Goal: Task Accomplishment & Management: Manage account settings

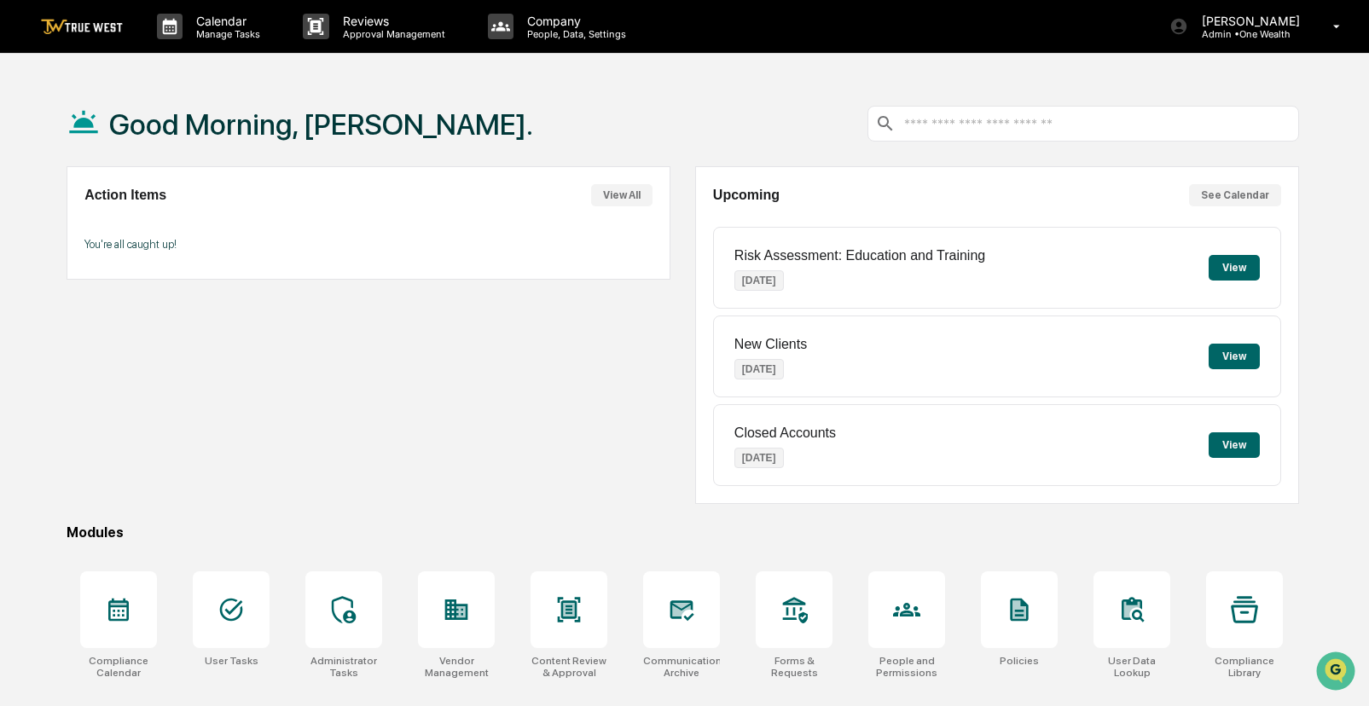
click at [677, 90] on div "Good Morning, [PERSON_NAME]." at bounding box center [683, 123] width 1232 height 85
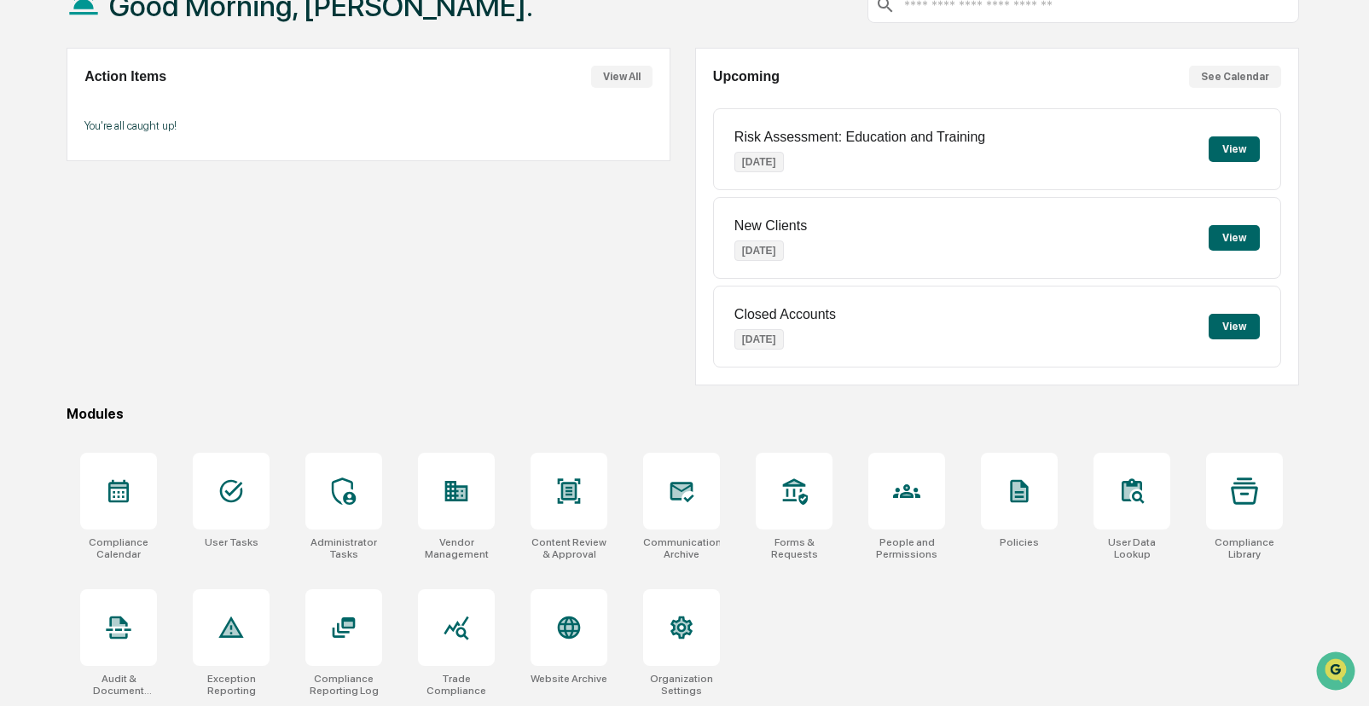
scroll to position [119, 0]
click at [462, 618] on icon at bounding box center [456, 626] width 27 height 27
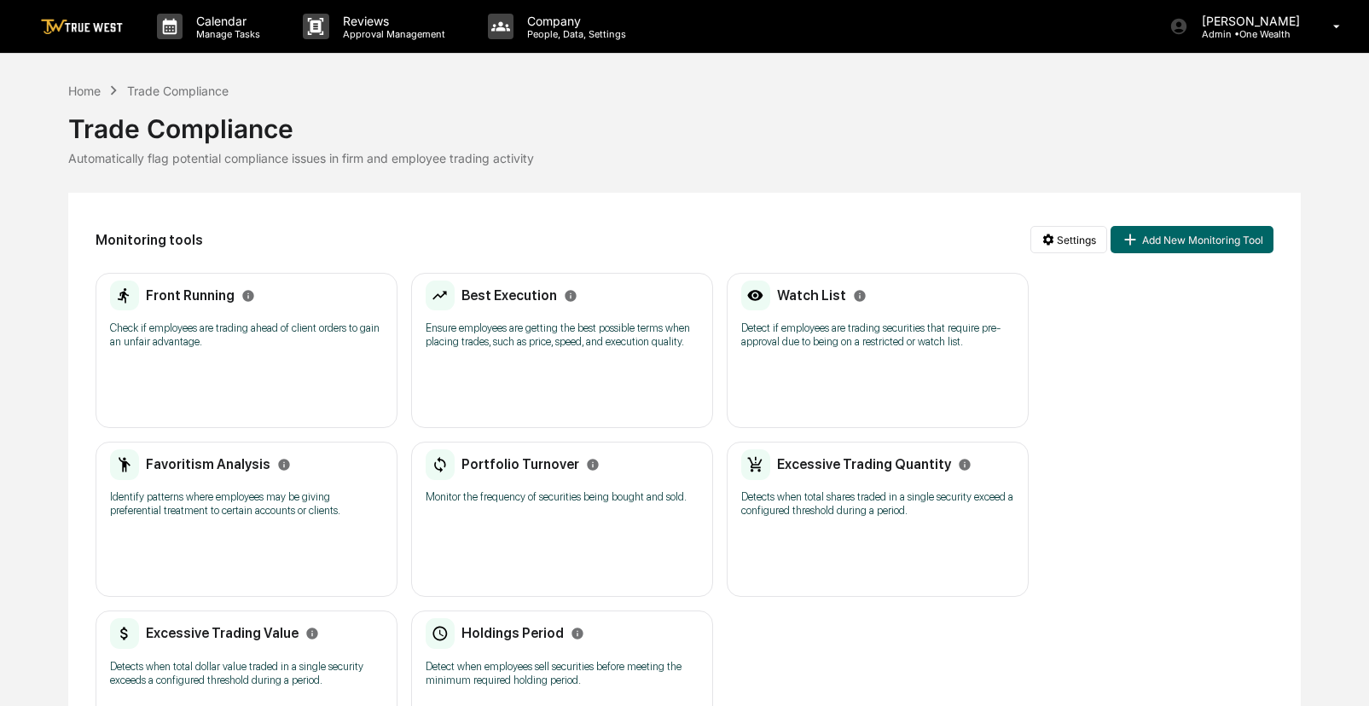
click at [355, 316] on div "Front Running Check if employees are trading ahead of client orders to gain an …" at bounding box center [246, 320] width 273 height 79
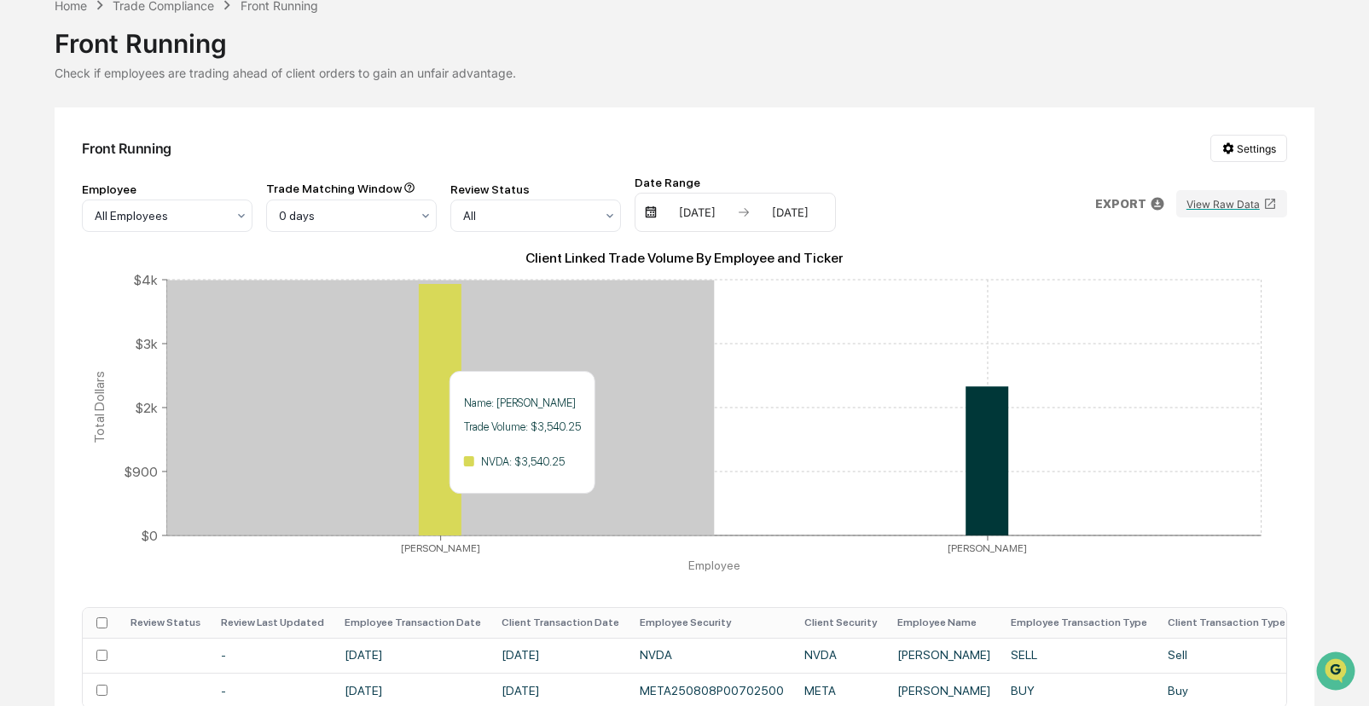
scroll to position [171, 0]
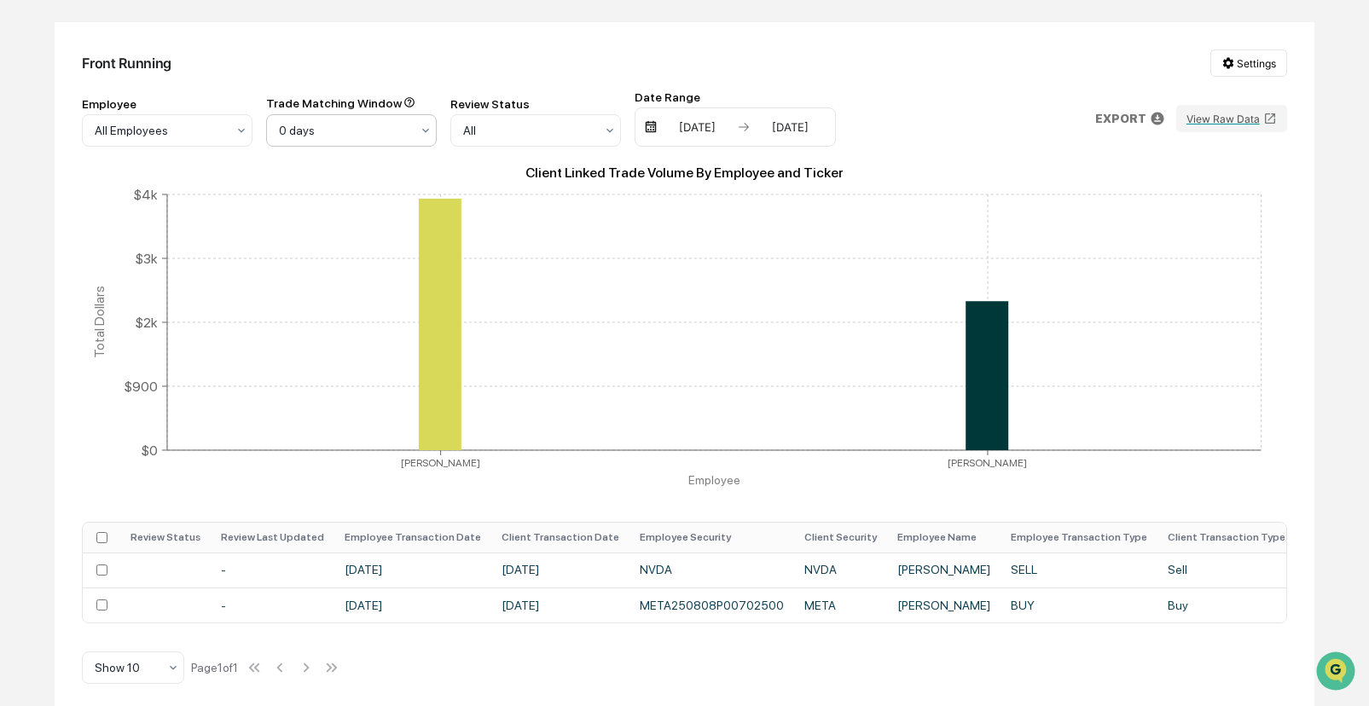
click at [407, 131] on div at bounding box center [344, 130] width 131 height 17
click at [478, 59] on div "Front Running Settings" at bounding box center [684, 62] width 1205 height 27
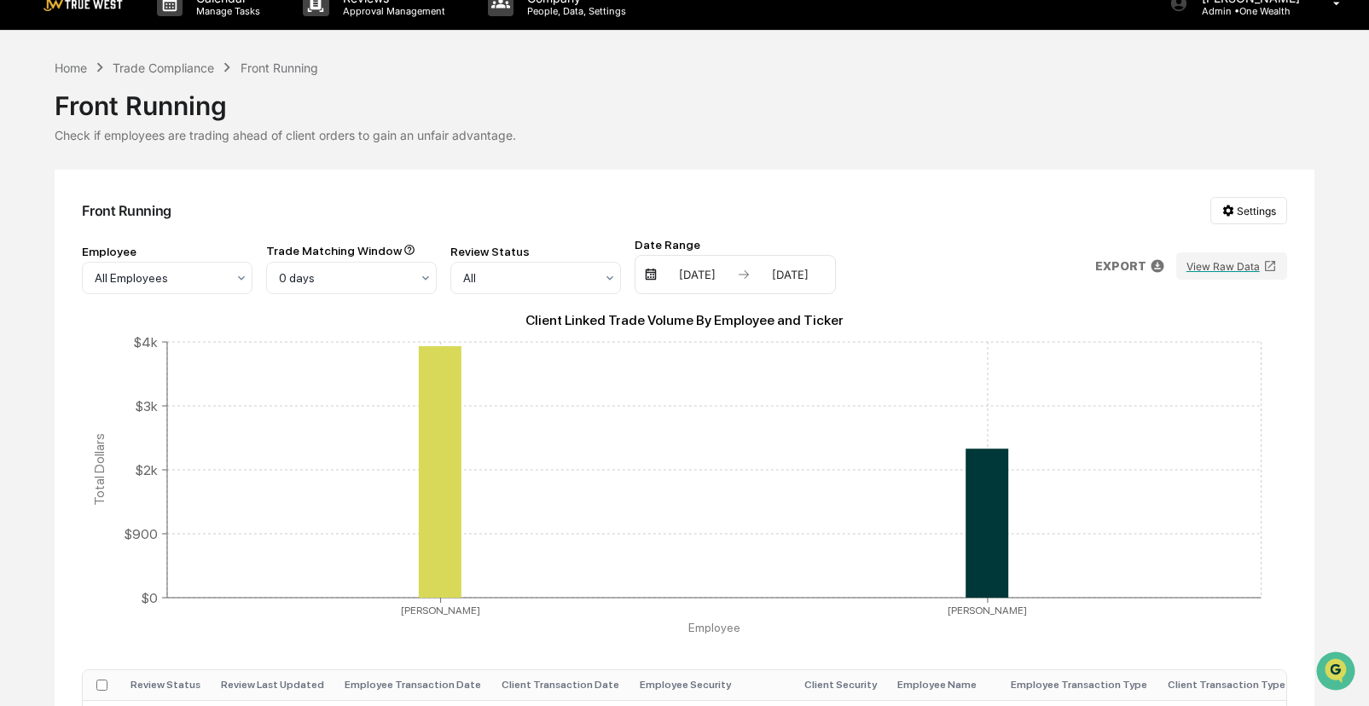
scroll to position [0, 0]
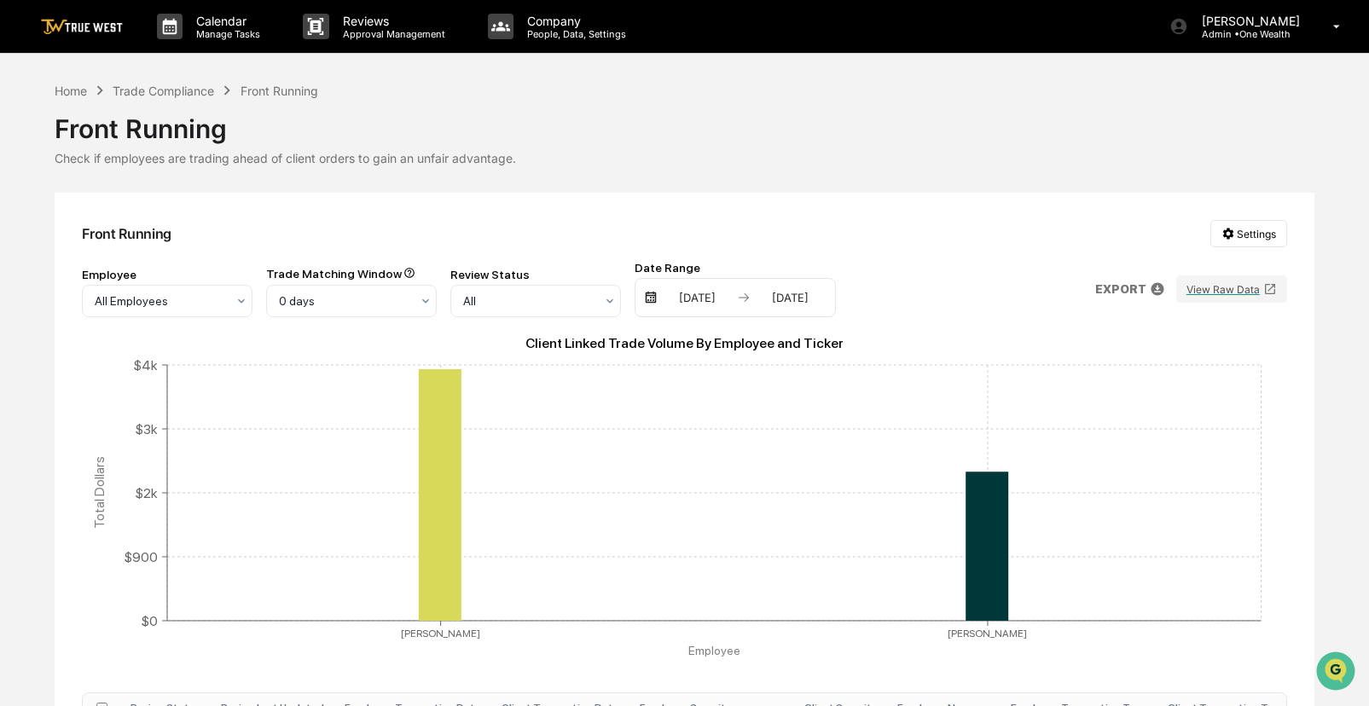
click at [682, 139] on div "Front Running" at bounding box center [685, 122] width 1260 height 44
click at [702, 99] on div "Home Trade Compliance Front Running Front Running Check if employees are tradin…" at bounding box center [685, 123] width 1260 height 84
click at [687, 106] on div "Front Running" at bounding box center [685, 122] width 1260 height 44
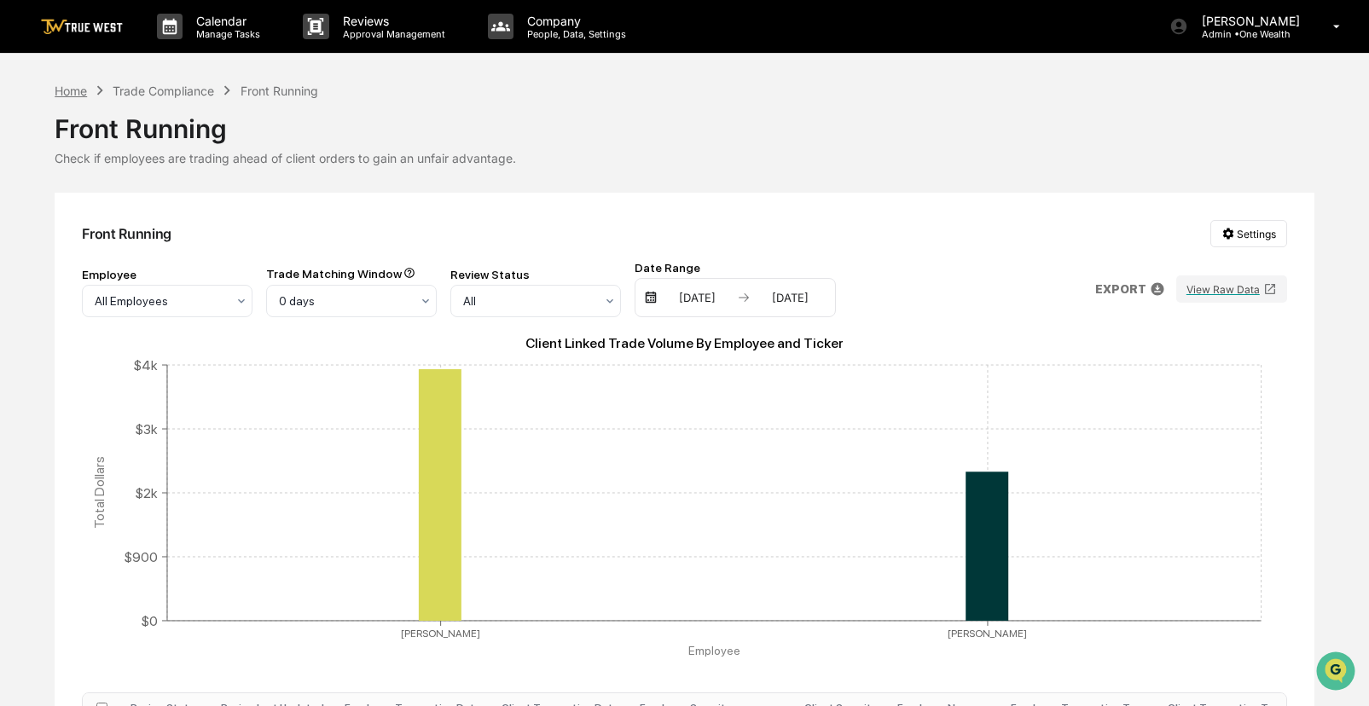
click at [59, 87] on div "Home" at bounding box center [71, 91] width 32 height 14
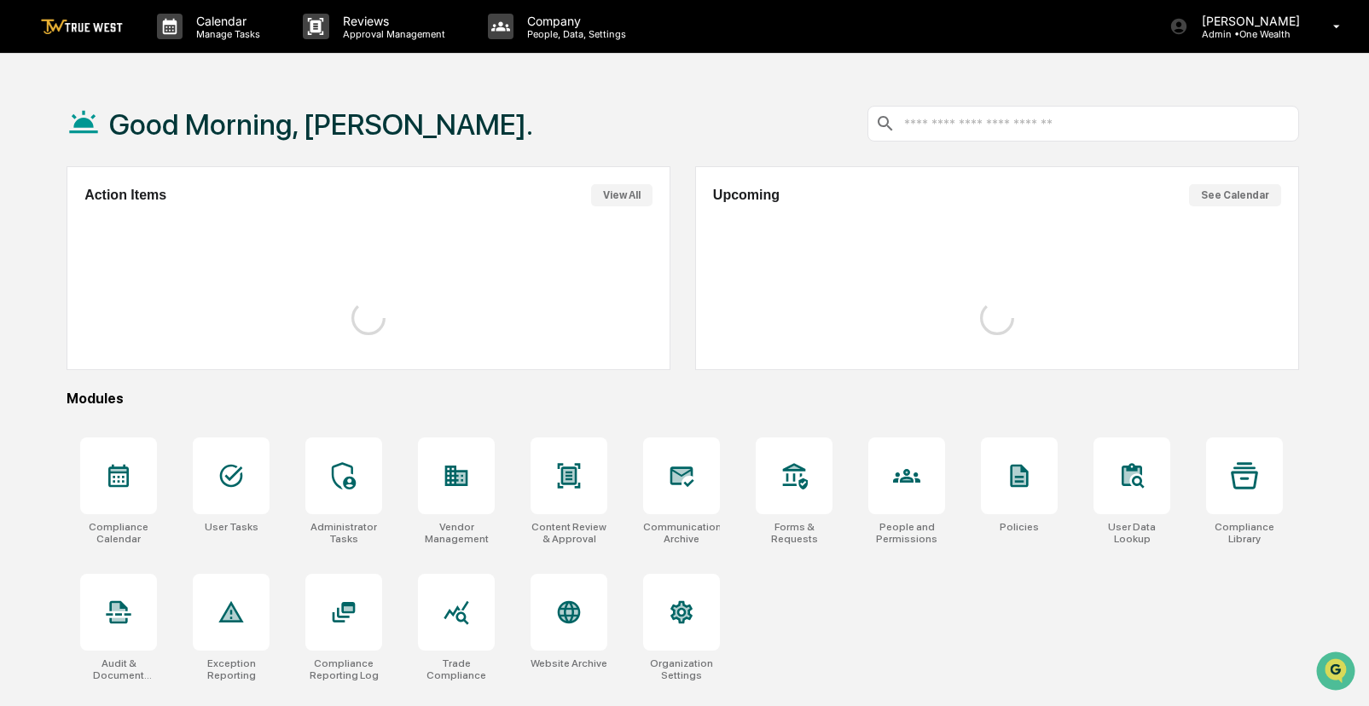
click at [691, 95] on div "Good Morning, [PERSON_NAME]." at bounding box center [683, 123] width 1232 height 85
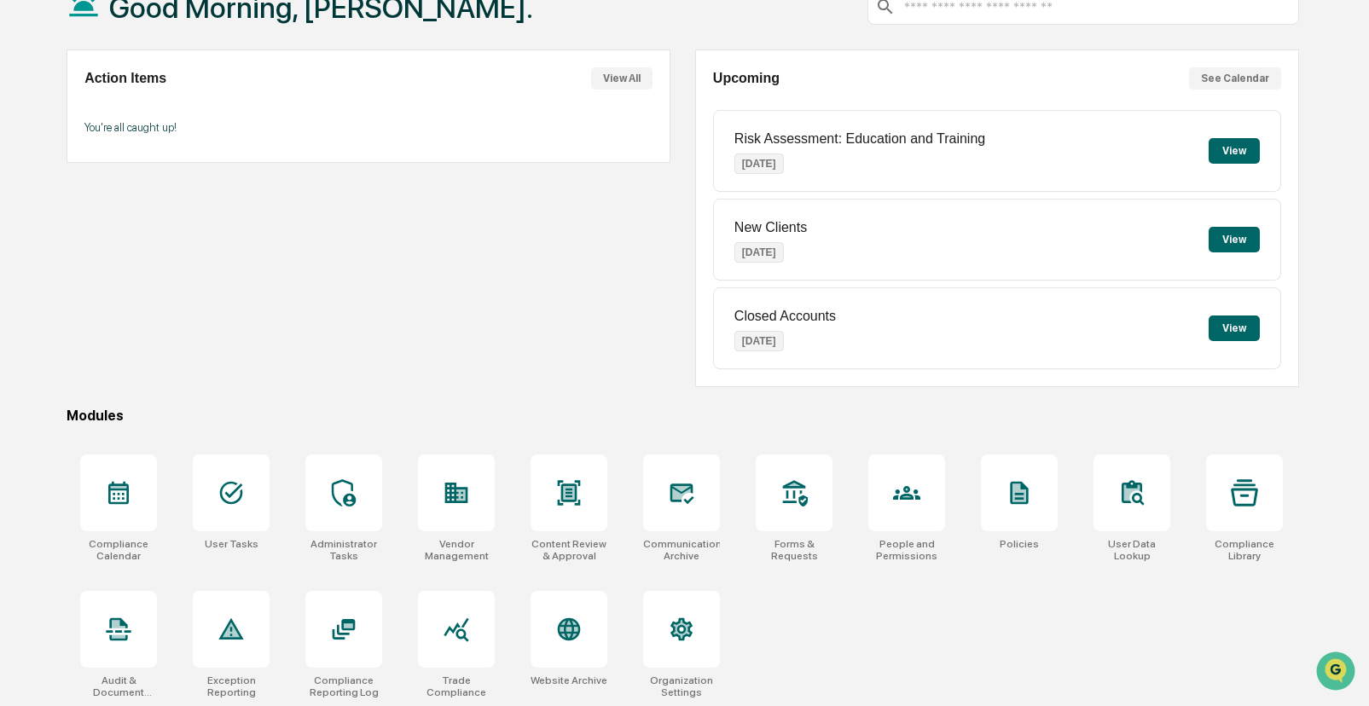
scroll to position [119, 0]
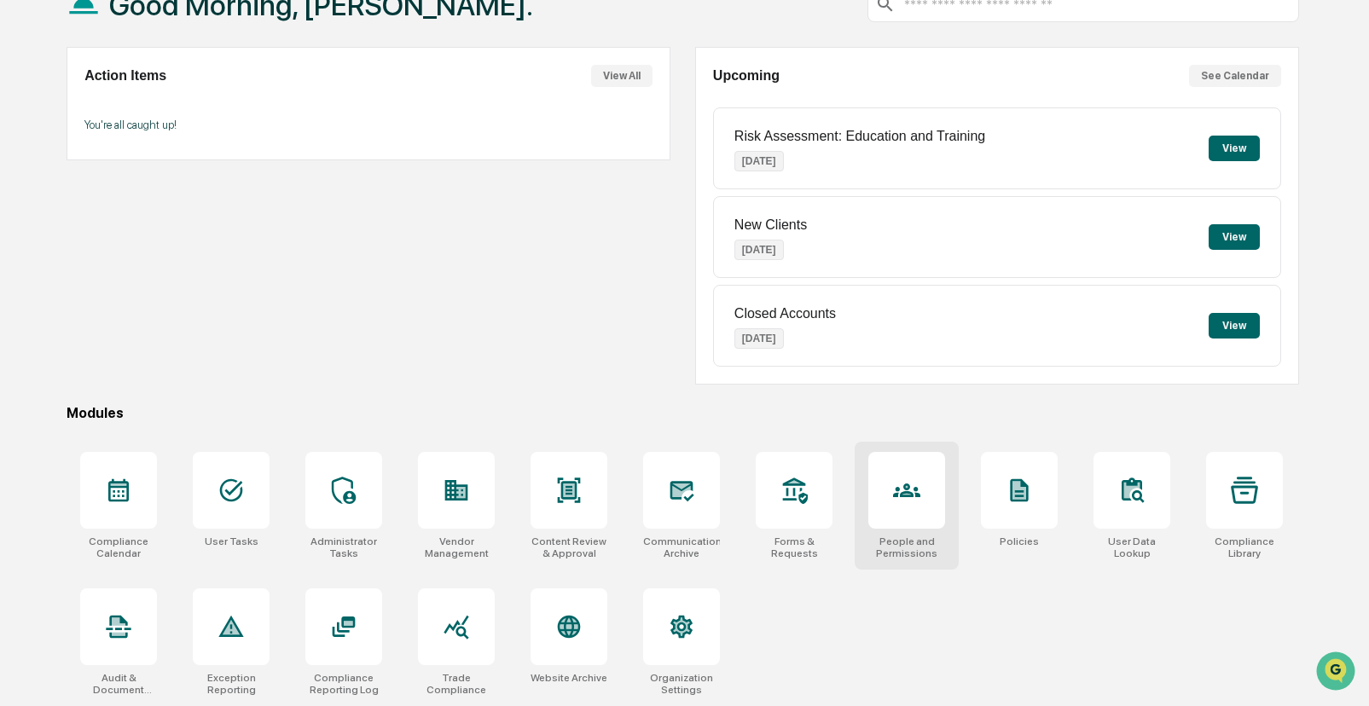
click at [908, 500] on icon at bounding box center [906, 490] width 27 height 27
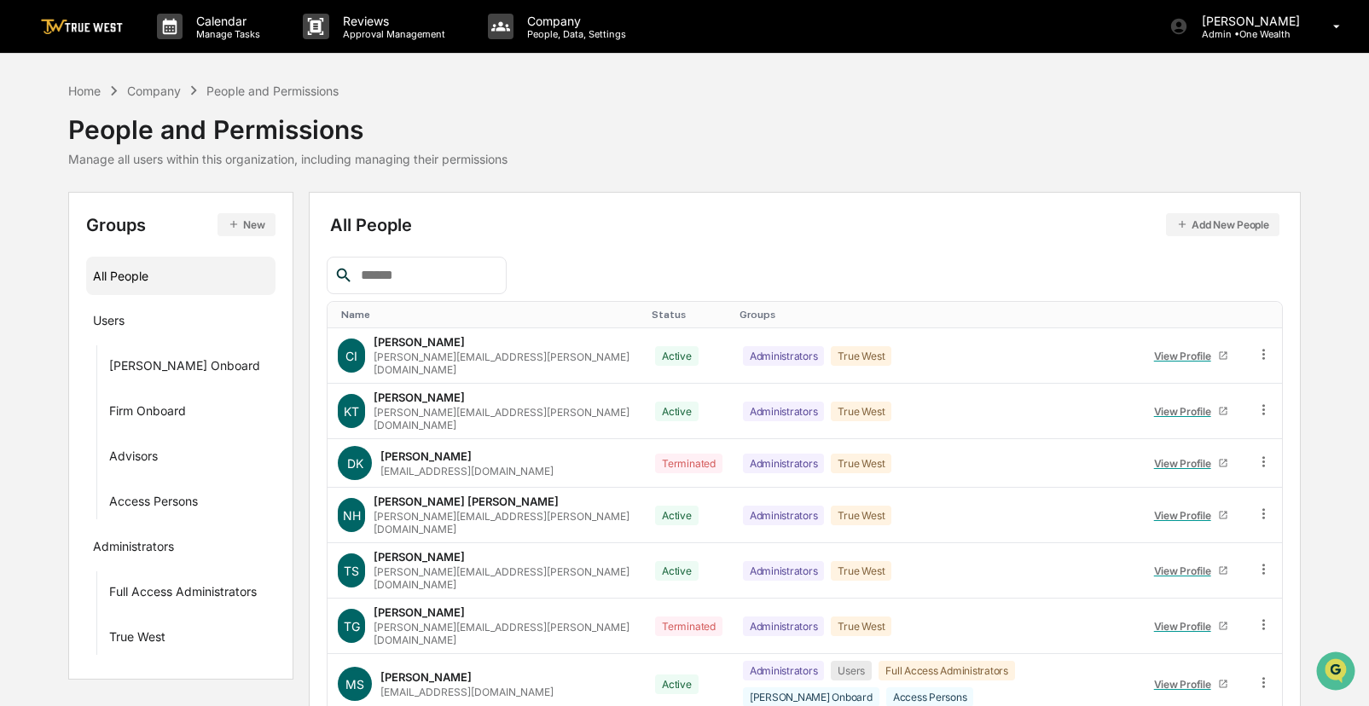
click at [754, 114] on div "Home Company People and Permissions People and Permissions Manage all users wit…" at bounding box center [684, 123] width 1232 height 85
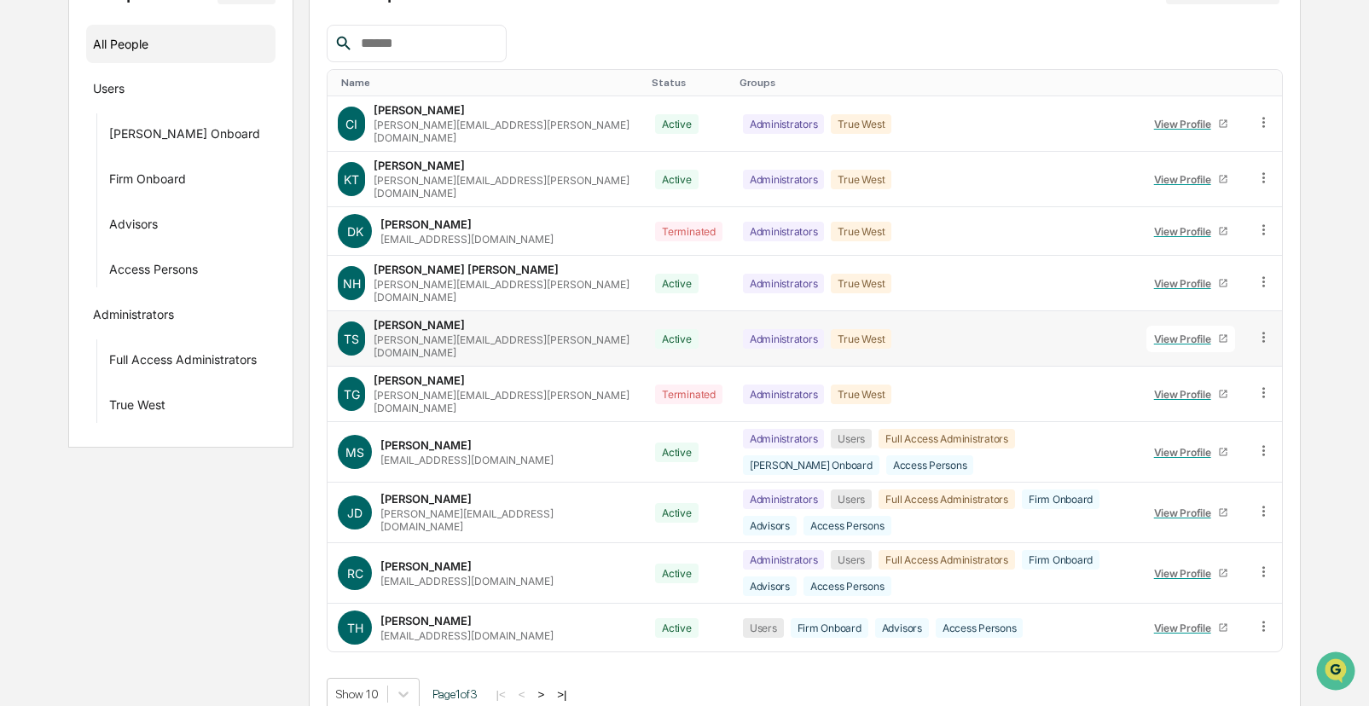
scroll to position [234, 0]
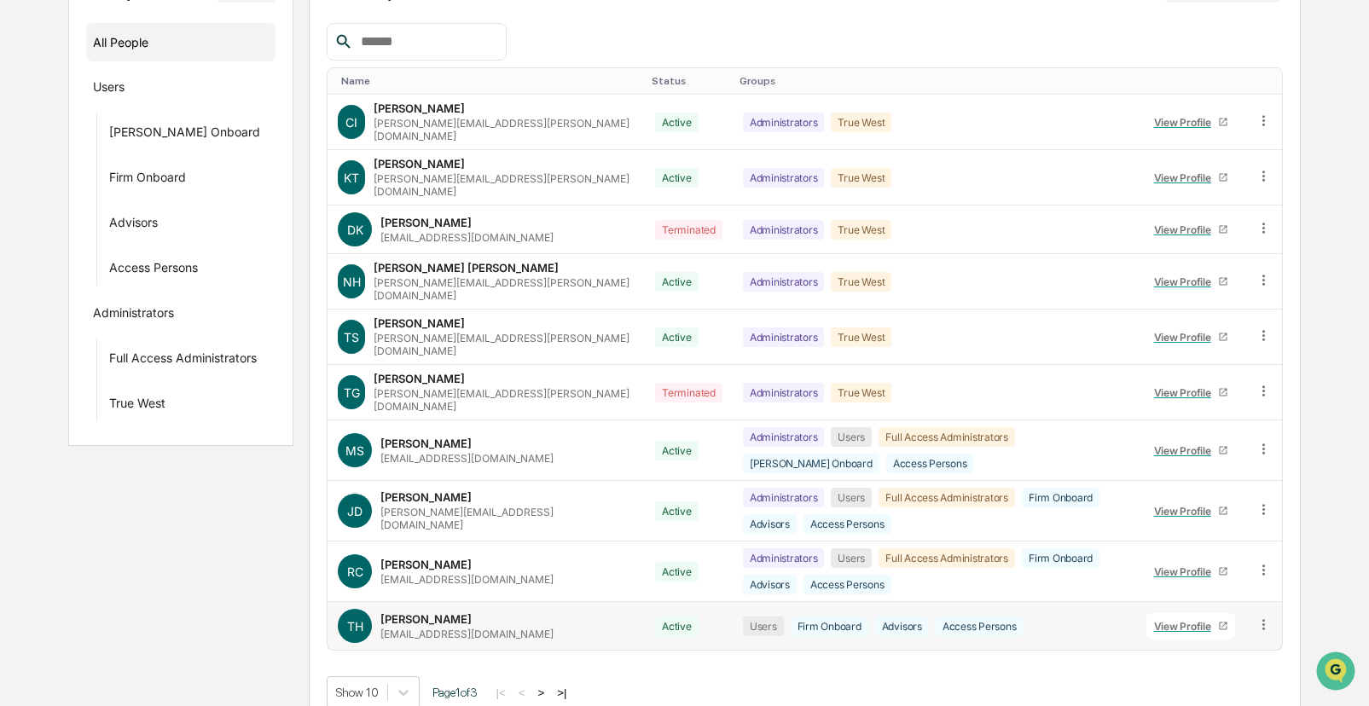
click at [1174, 620] on div "View Profile" at bounding box center [1186, 626] width 64 height 13
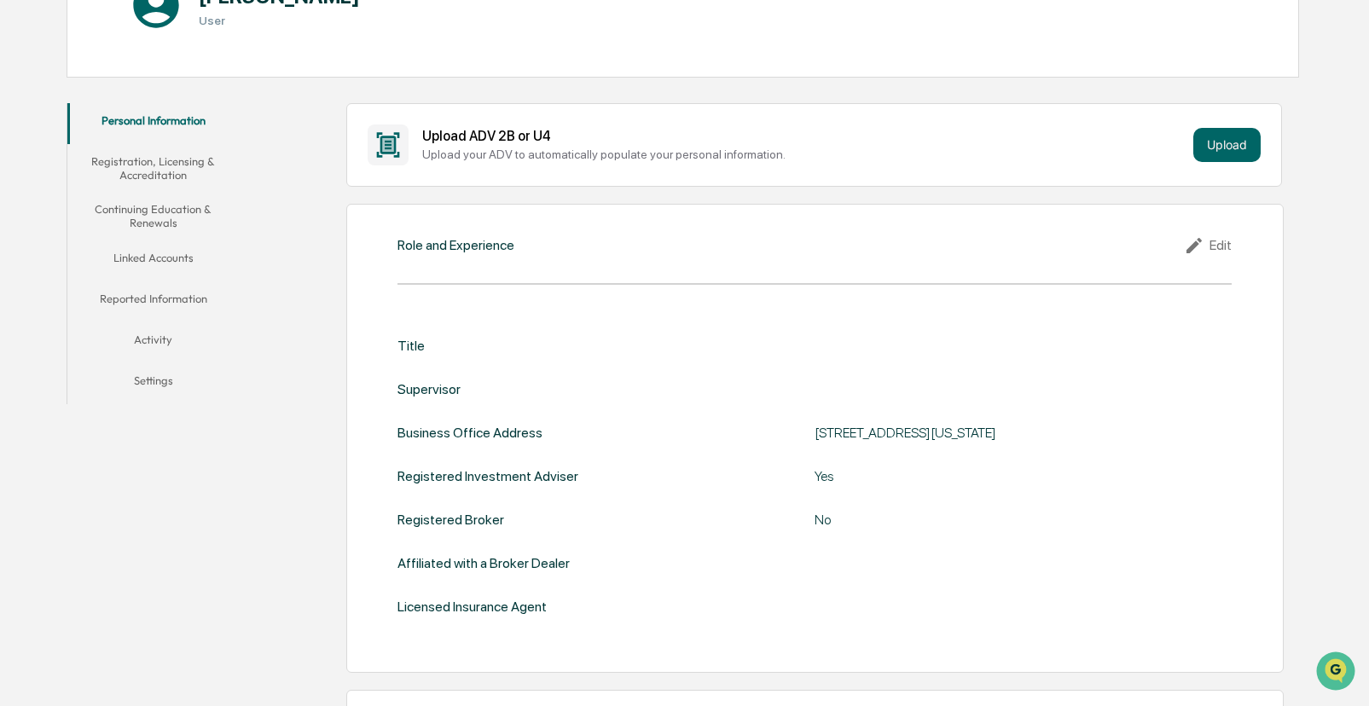
scroll to position [319, 0]
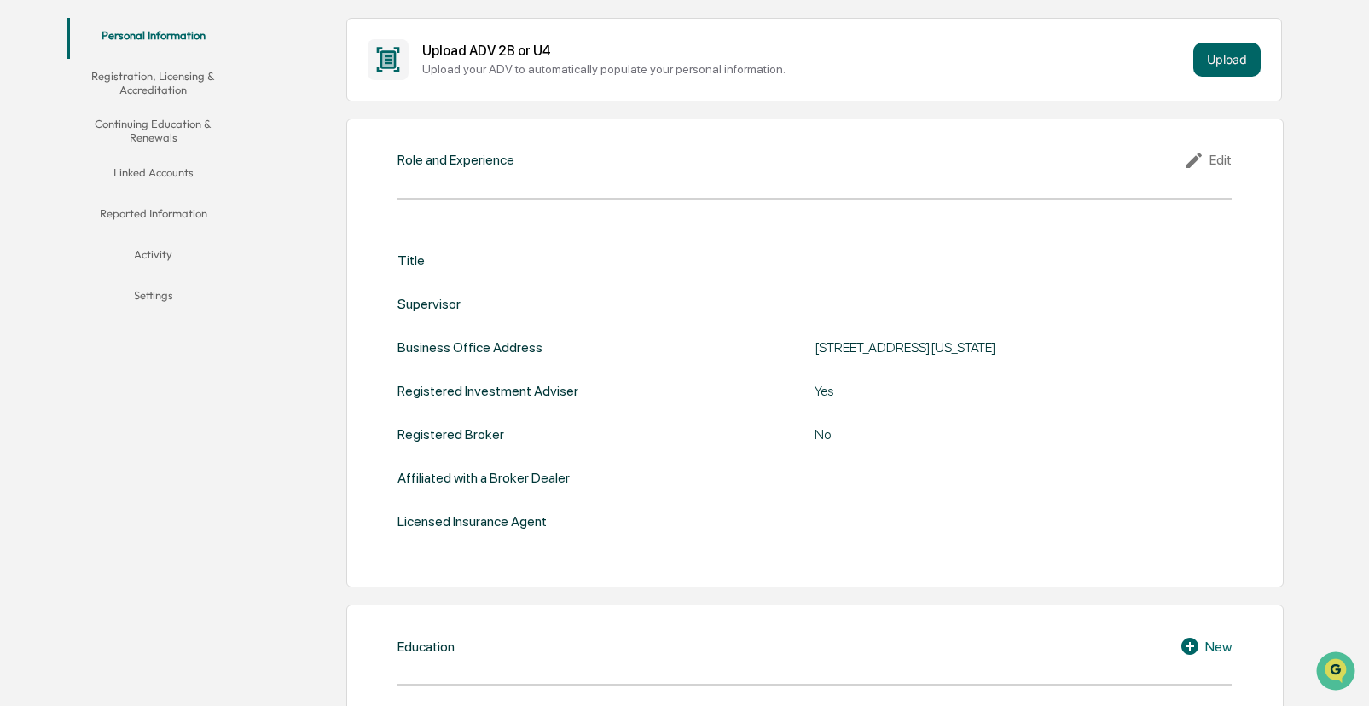
click at [182, 177] on button "Linked Accounts" at bounding box center [152, 175] width 171 height 41
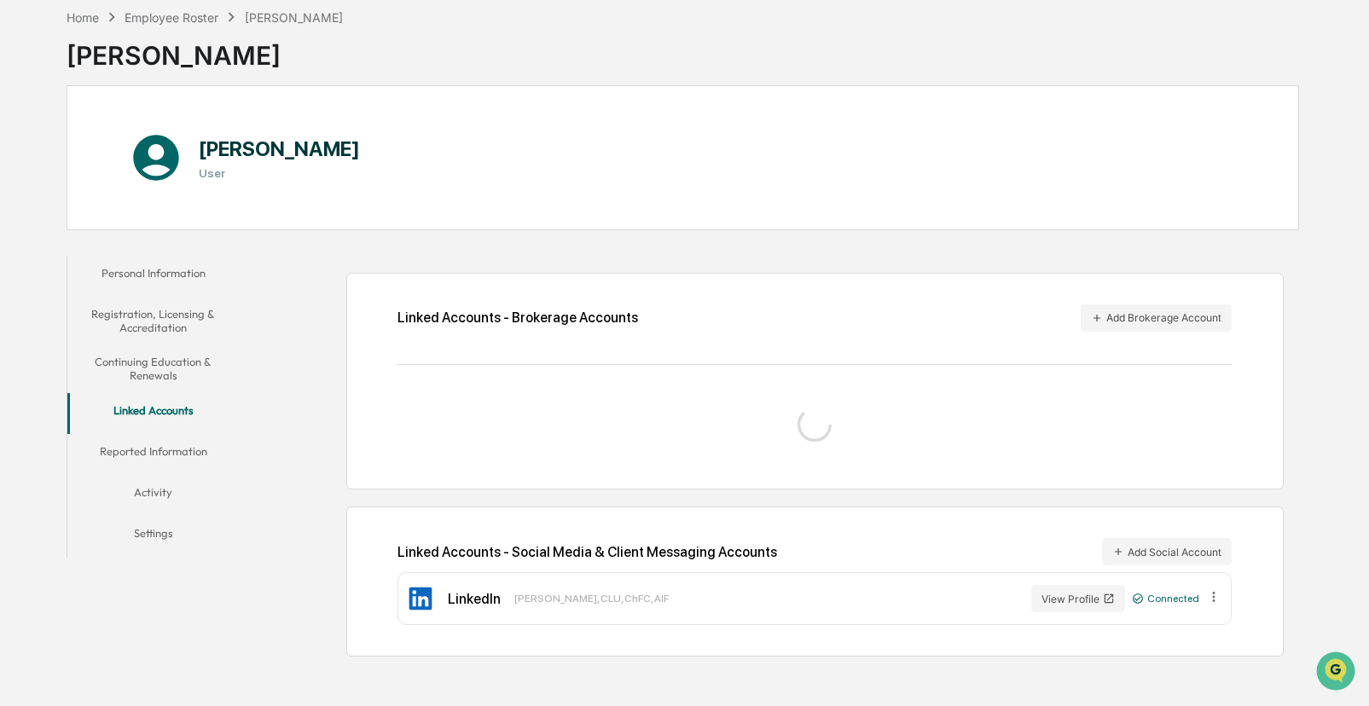
scroll to position [106, 0]
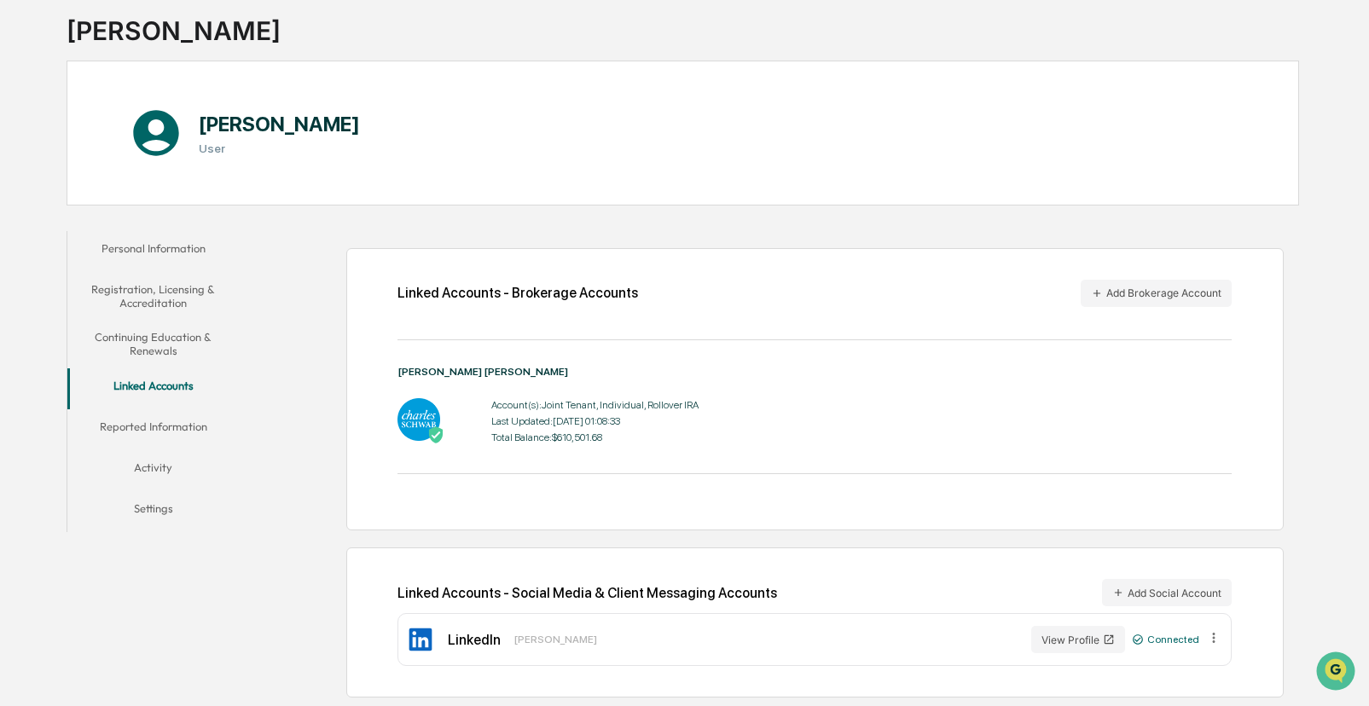
click at [791, 212] on div "Home Employee Roster Thomas Hughes Thomas Hughes Thomas Hughes User Personal In…" at bounding box center [683, 340] width 1284 height 731
click at [770, 214] on div "Home Employee Roster Thomas Hughes Thomas Hughes Thomas Hughes User Personal In…" at bounding box center [683, 340] width 1284 height 731
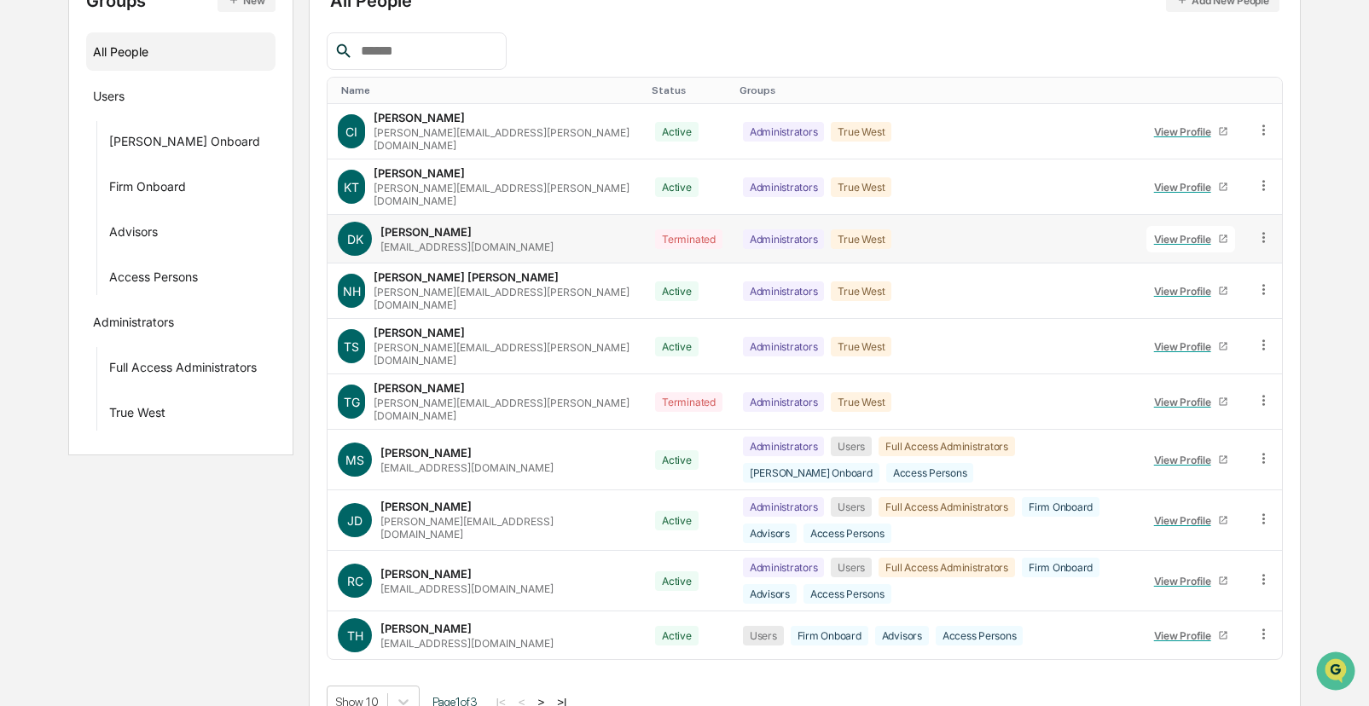
scroll to position [234, 0]
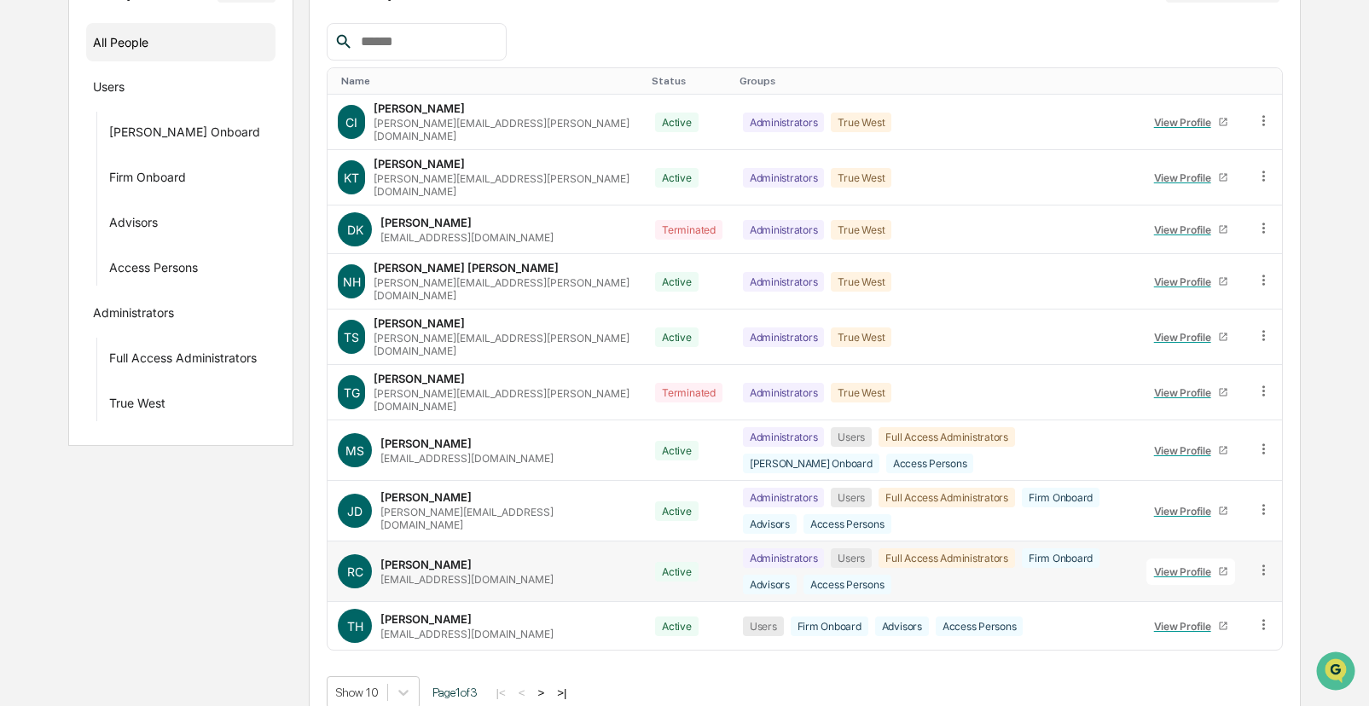
click at [553, 554] on div "RC Ryan Cleary rcleary@onewealthmgmt.com" at bounding box center [486, 571] width 297 height 34
click at [1200, 565] on div "View Profile" at bounding box center [1186, 571] width 64 height 13
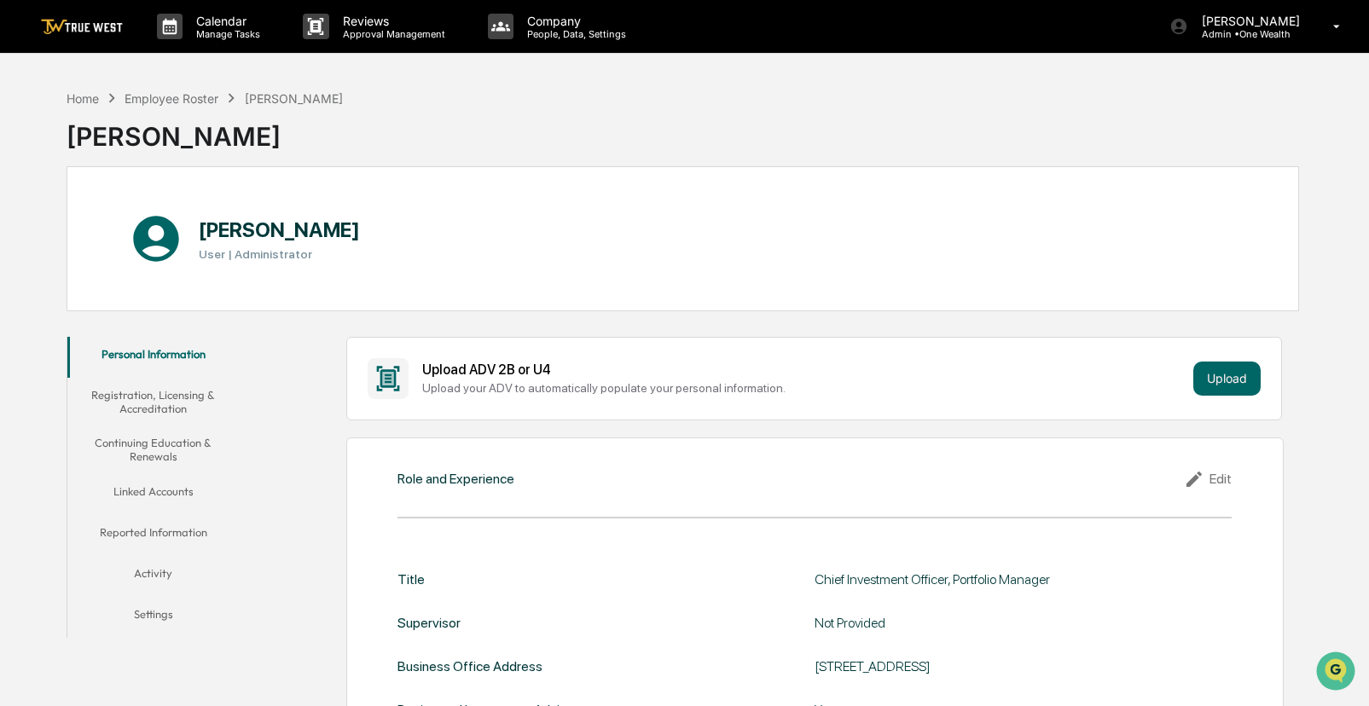
click at [159, 494] on button "Linked Accounts" at bounding box center [152, 494] width 171 height 41
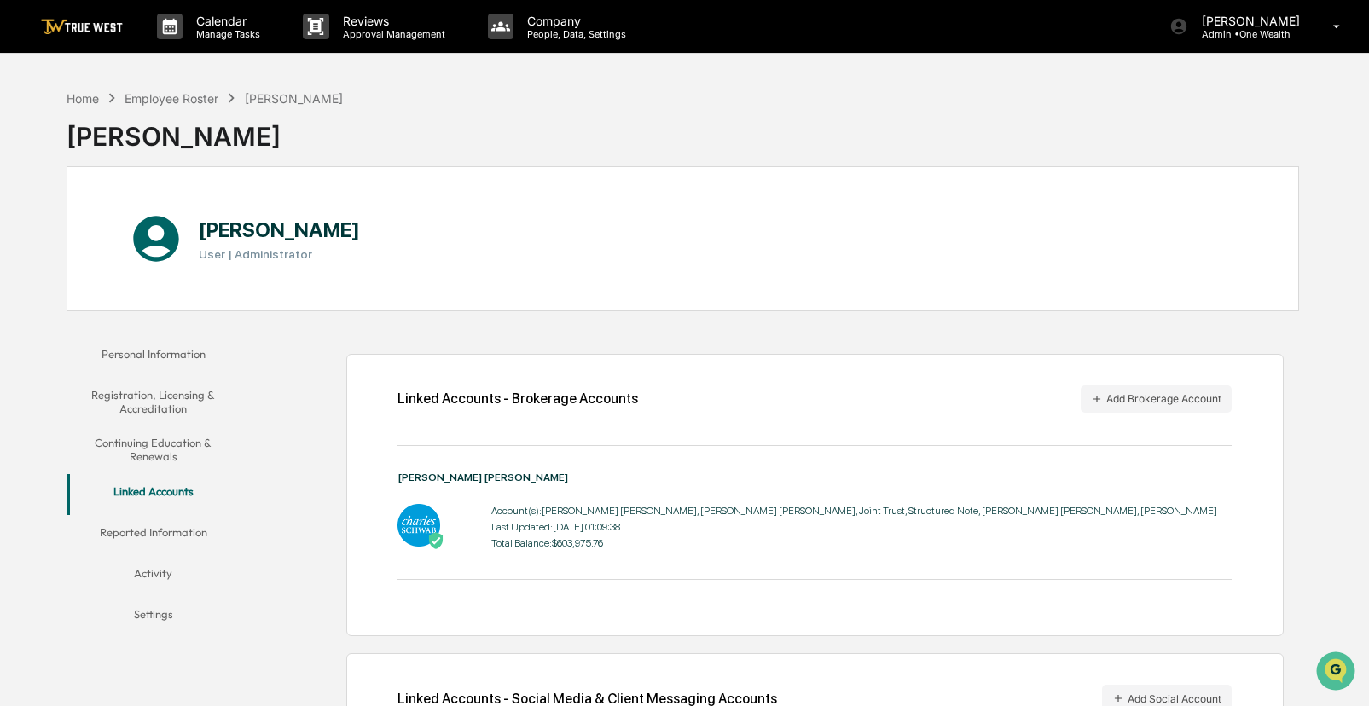
click at [804, 322] on div "Home Employee Roster Ryan Cleary Ryan Cleary Ryan Cleary User | Administrator P…" at bounding box center [683, 446] width 1284 height 731
click at [1340, 33] on icon at bounding box center [1337, 27] width 30 height 16
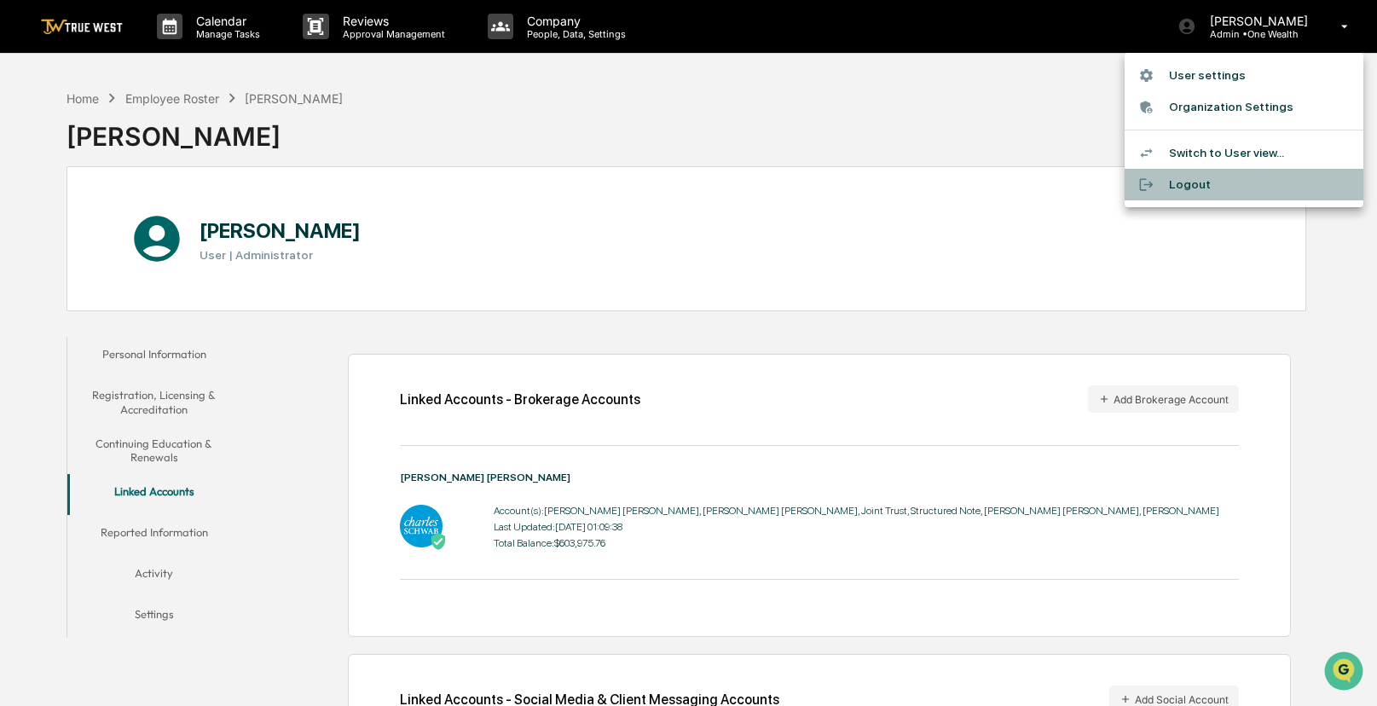
click at [1187, 188] on li "Logout" at bounding box center [1244, 185] width 239 height 32
click at [691, 84] on div at bounding box center [688, 353] width 1377 height 706
